Goal: Task Accomplishment & Management: Manage account settings

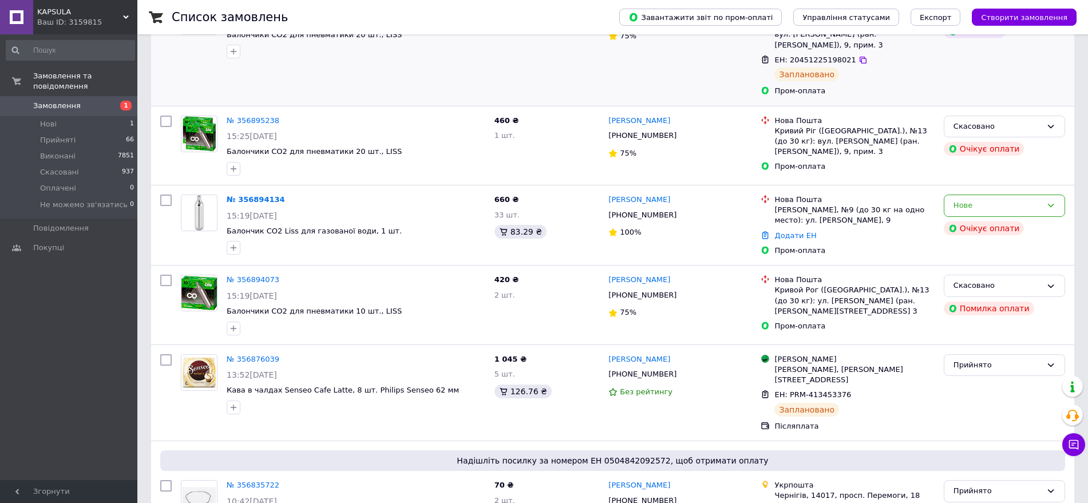
scroll to position [286, 0]
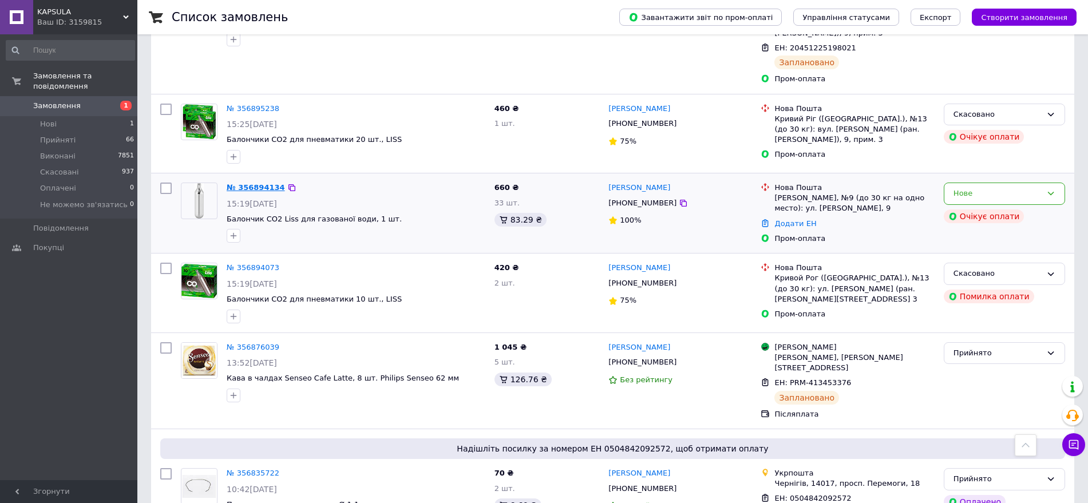
click at [262, 183] on link "№ 356894134" at bounding box center [256, 187] width 58 height 9
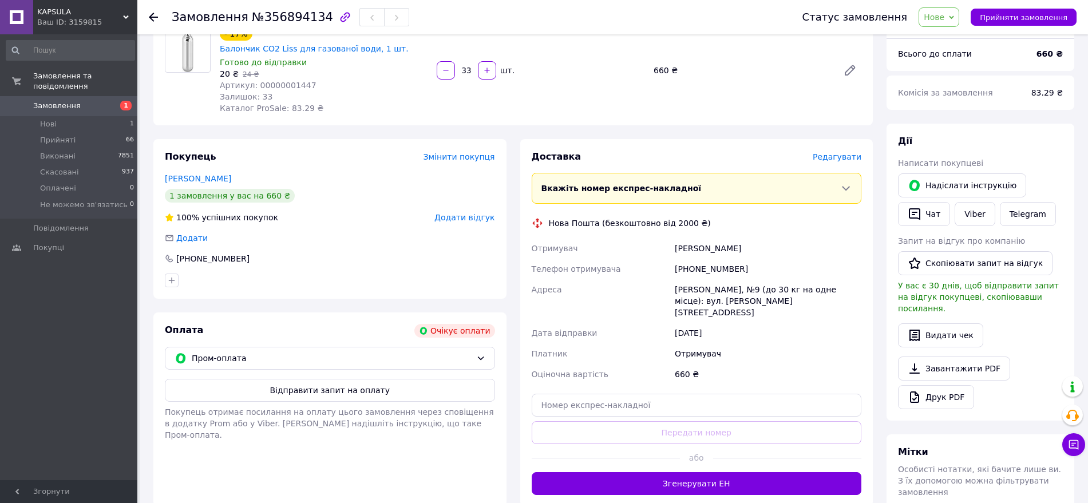
scroll to position [215, 0]
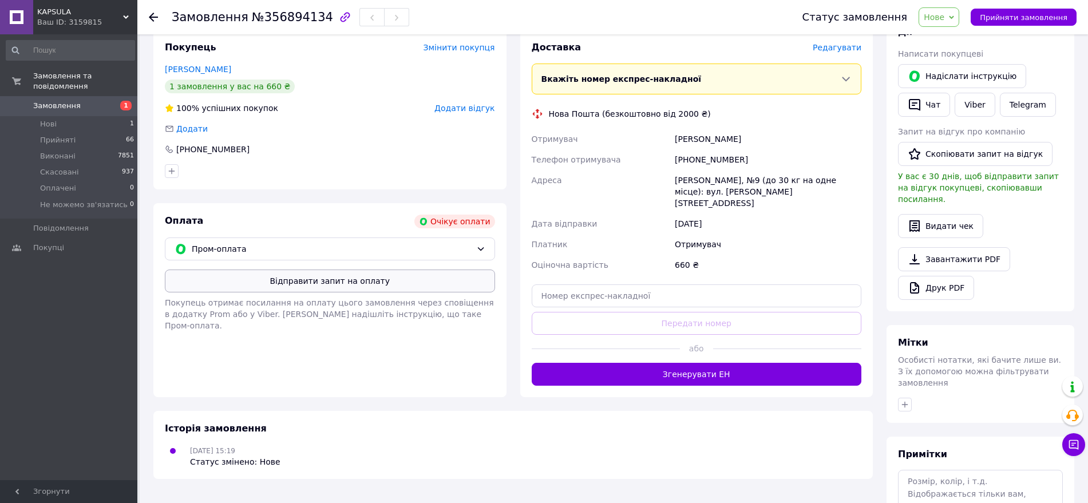
click at [326, 270] on button "Відправити запит на оплату" at bounding box center [330, 281] width 330 height 23
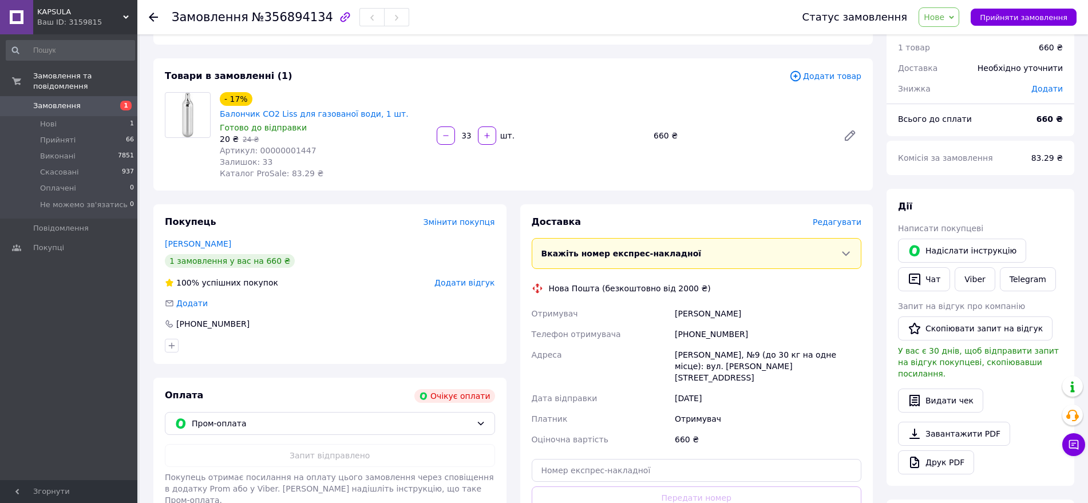
scroll to position [0, 0]
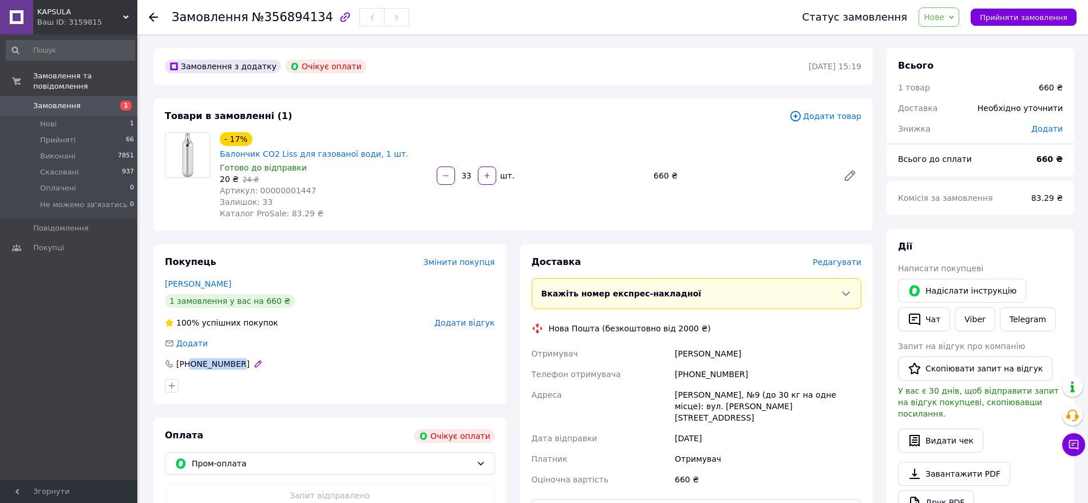
drag, startPoint x: 232, startPoint y: 351, endPoint x: 190, endPoint y: 351, distance: 42.3
click at [190, 358] on div "[PHONE_NUMBER]" at bounding box center [213, 363] width 76 height 11
copy div "0997743353"
drag, startPoint x: 241, startPoint y: 271, endPoint x: 162, endPoint y: 273, distance: 79.0
click at [162, 273] on div "Покупець Змінити покупця Катеруша Леонид 1 замовлення у вас на 660 ₴ 100% успіш…" at bounding box center [329, 324] width 353 height 160
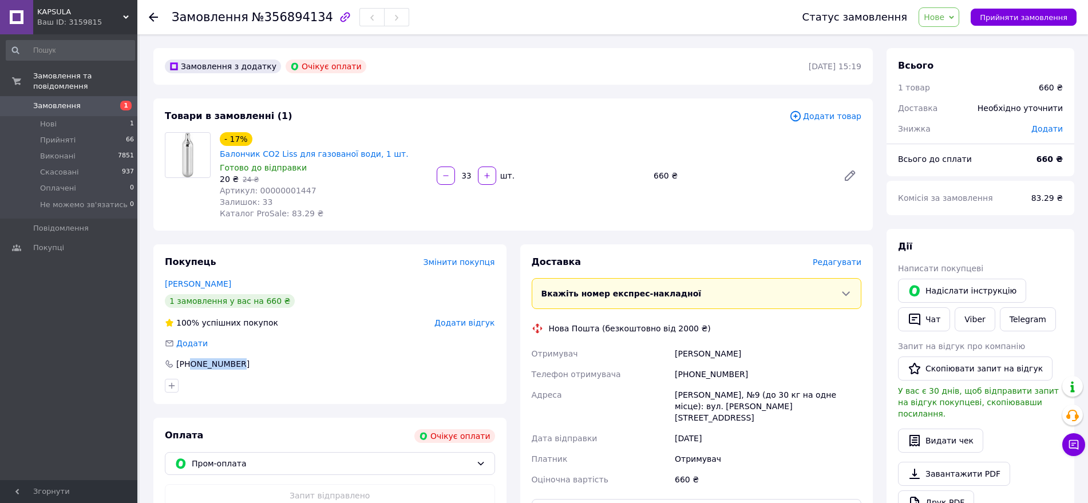
copy link "Катеруша Леонид"
drag, startPoint x: 674, startPoint y: 385, endPoint x: 730, endPoint y: 404, distance: 59.7
click at [730, 404] on div "Отримувач Катеруша Леонид Телефон отримувача +380997743353 Адреса Кропивницький…" at bounding box center [696, 416] width 335 height 147
click at [730, 428] on div "12.08.2025" at bounding box center [767, 438] width 191 height 21
click at [724, 393] on div "Кропивницький, №9 (до 30 кг на одне місце): вул. Зінченка, 9" at bounding box center [767, 406] width 191 height 43
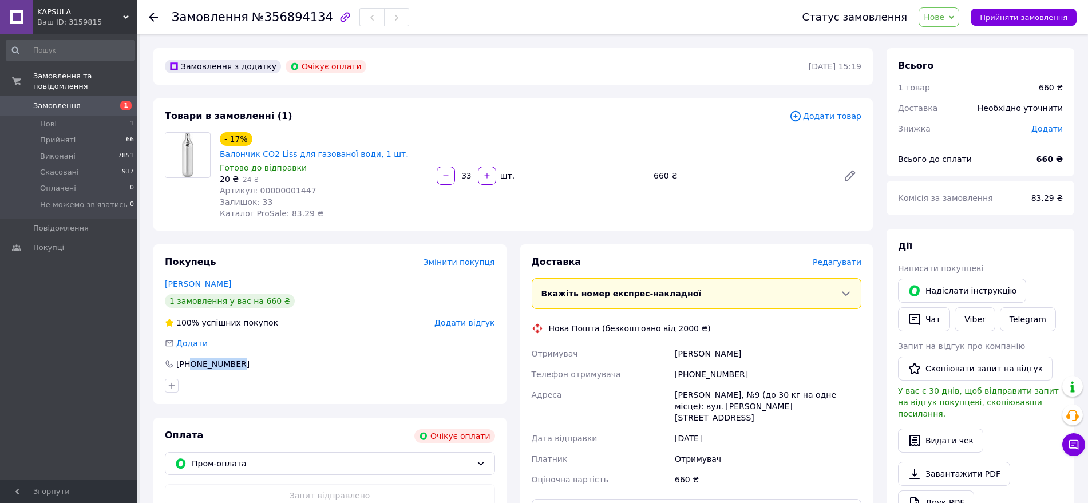
click at [709, 428] on div "12.08.2025" at bounding box center [767, 438] width 191 height 21
click at [720, 428] on div "12.08.2025" at bounding box center [767, 438] width 191 height 21
click at [721, 398] on div "Кропивницький, №9 (до 30 кг на одне місце): вул. Зінченка, 9" at bounding box center [767, 406] width 191 height 43
click at [721, 397] on div "Кропивницький, №9 (до 30 кг на одне місце): вул. Зінченка, 9" at bounding box center [767, 406] width 191 height 43
drag, startPoint x: 670, startPoint y: 376, endPoint x: 720, endPoint y: 386, distance: 51.9
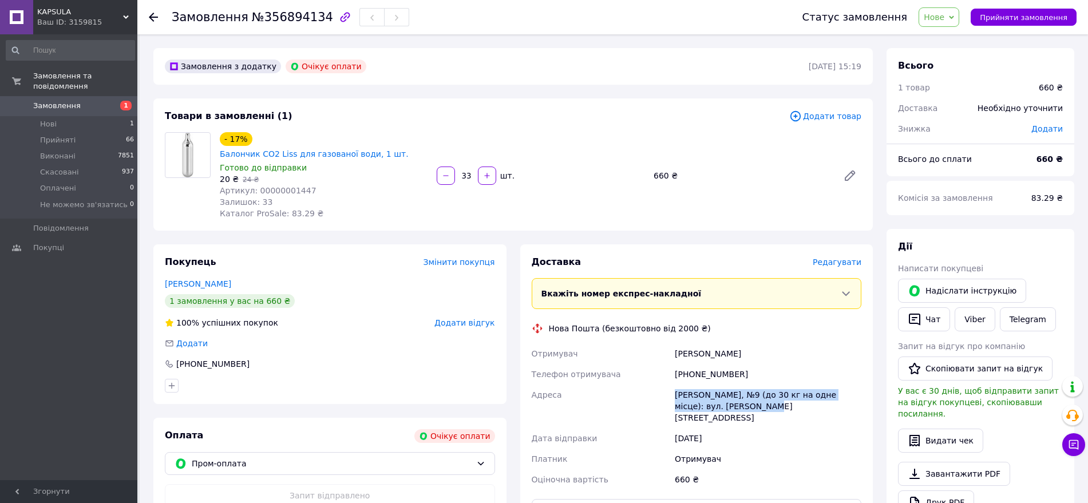
click at [722, 389] on div "Отримувач Катеруша Леонид Телефон отримувача +380997743353 Адреса Кропивницький…" at bounding box center [696, 416] width 335 height 147
copy div "Адреса Кропивницький, №9 (до 30 кг на одне місце): вул. Зінченка, 9"
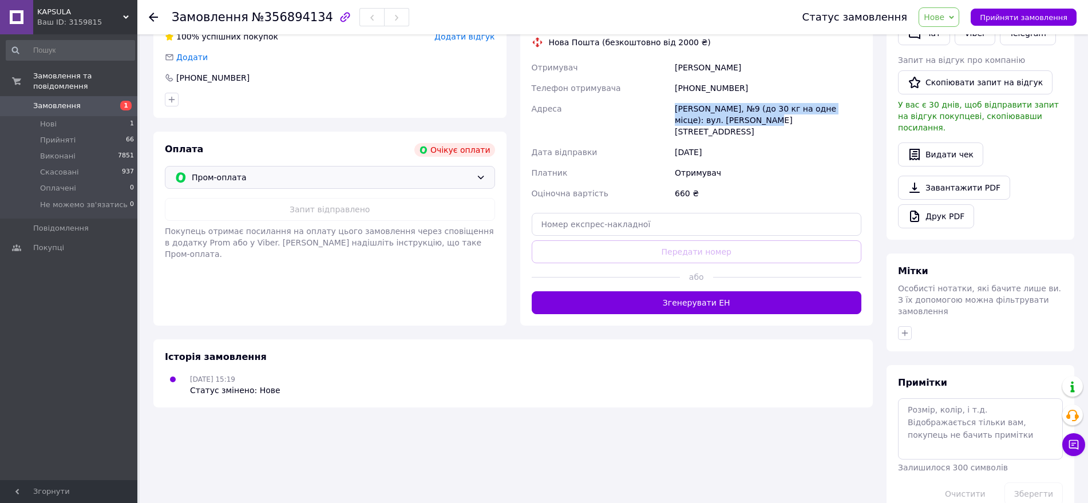
click at [484, 173] on icon at bounding box center [480, 177] width 9 height 9
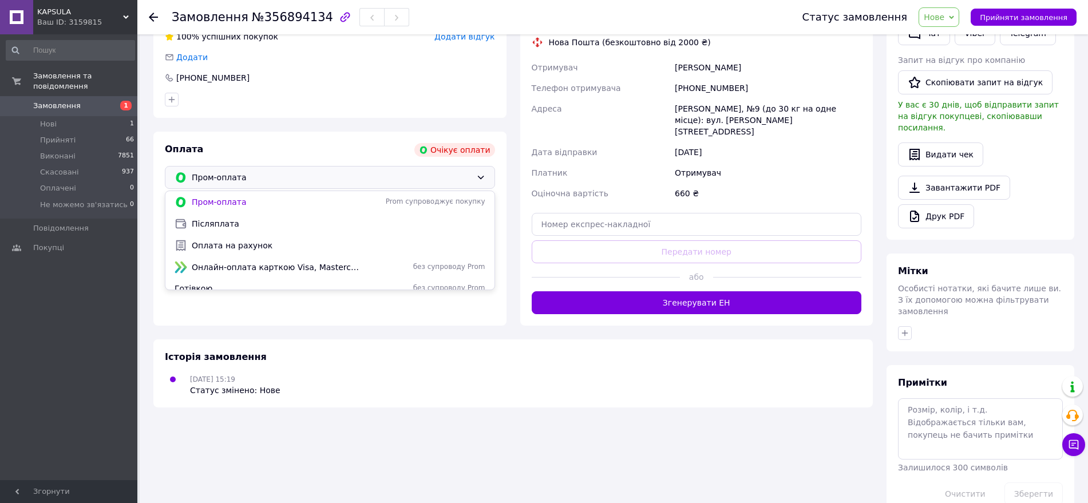
click at [341, 114] on div "Покупець Змінити покупця Катеруша Леонид 1 замовлення у вас на 660 ₴ 100% успіш…" at bounding box center [329, 141] width 353 height 367
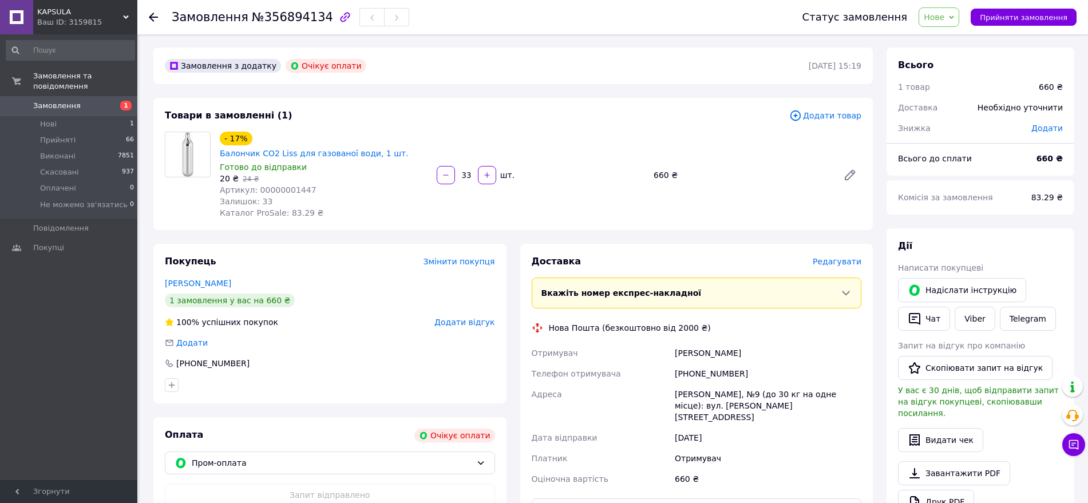
scroll to position [0, 0]
click at [156, 14] on icon at bounding box center [153, 17] width 9 height 9
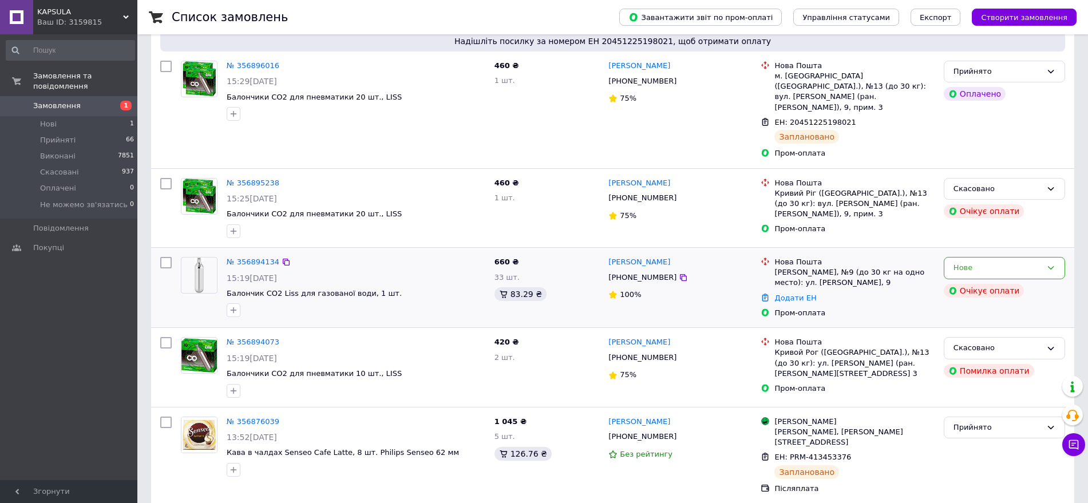
scroll to position [286, 0]
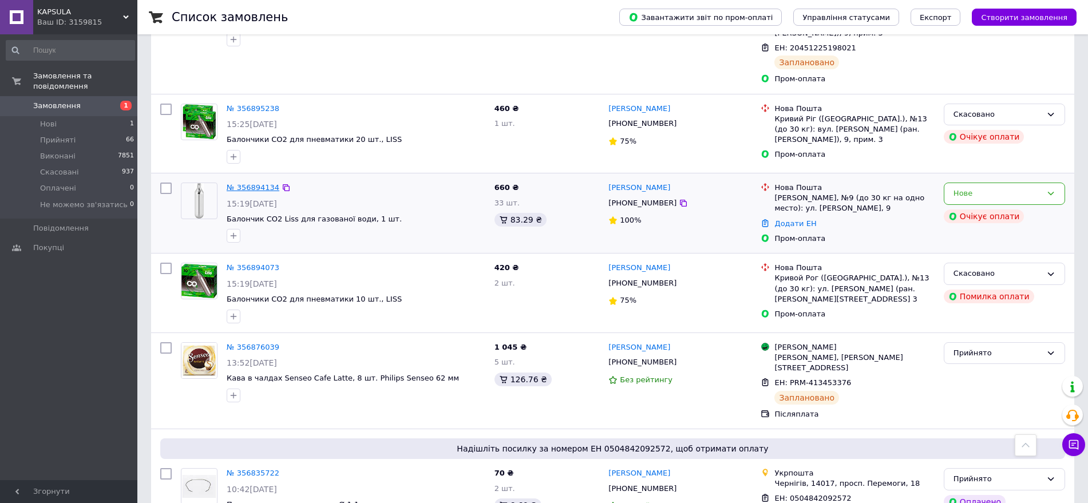
click at [247, 183] on link "№ 356894134" at bounding box center [253, 187] width 53 height 9
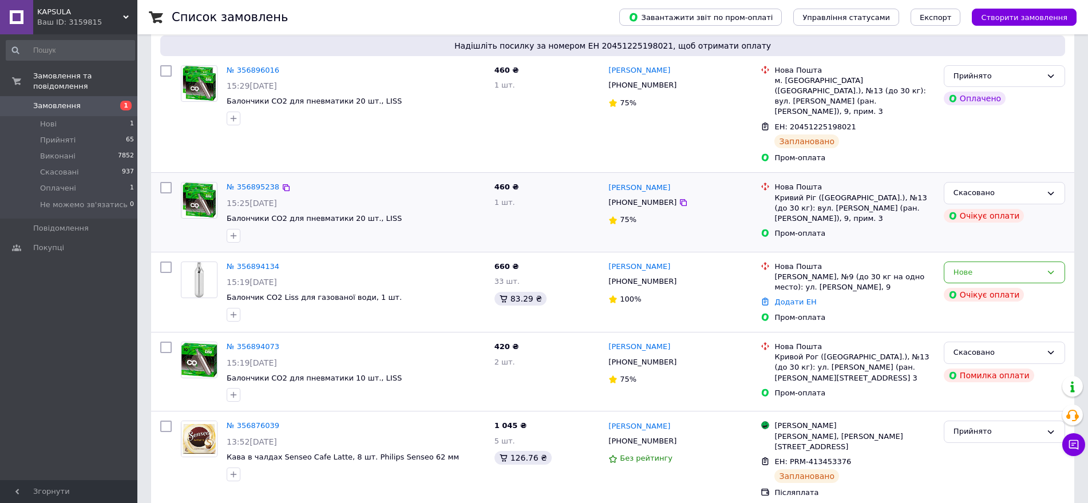
scroll to position [358, 0]
